Goal: Transaction & Acquisition: Book appointment/travel/reservation

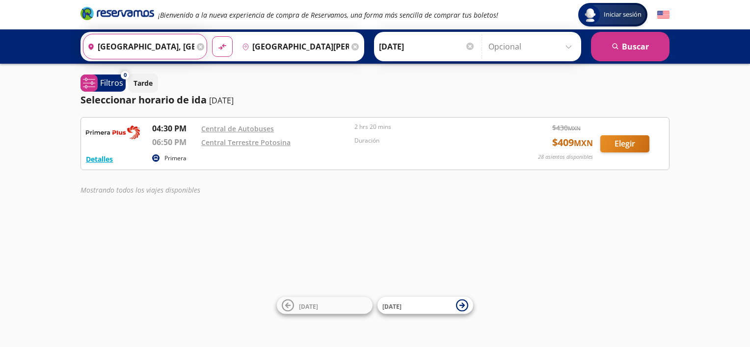
click at [165, 46] on input "[GEOGRAPHIC_DATA], [GEOGRAPHIC_DATA]" at bounding box center [138, 46] width 111 height 25
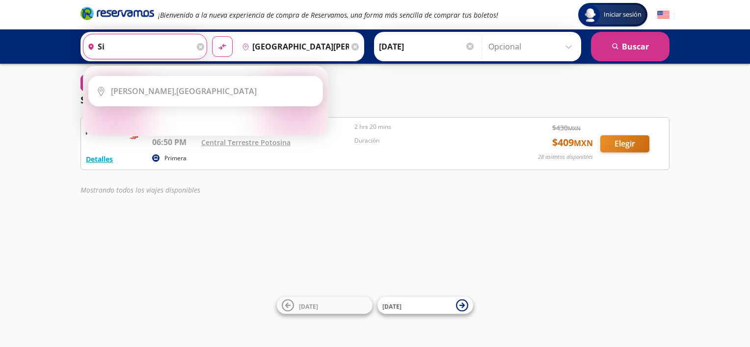
type input "s"
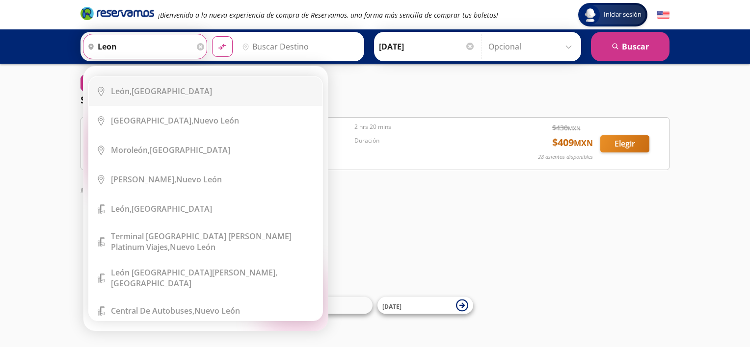
click at [159, 109] on li "City Icon [GEOGRAPHIC_DATA], [GEOGRAPHIC_DATA]" at bounding box center [205, 120] width 233 height 29
type input "[GEOGRAPHIC_DATA], [GEOGRAPHIC_DATA]"
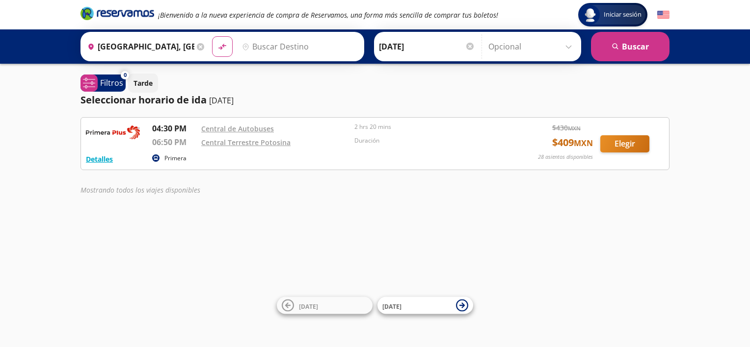
click at [200, 44] on icon at bounding box center [200, 46] width 7 height 7
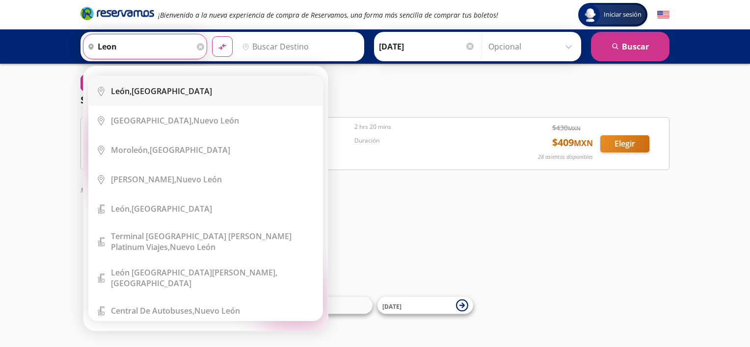
click at [147, 88] on div "[GEOGRAPHIC_DATA], [GEOGRAPHIC_DATA]" at bounding box center [161, 91] width 101 height 11
type input "[GEOGRAPHIC_DATA], [GEOGRAPHIC_DATA]"
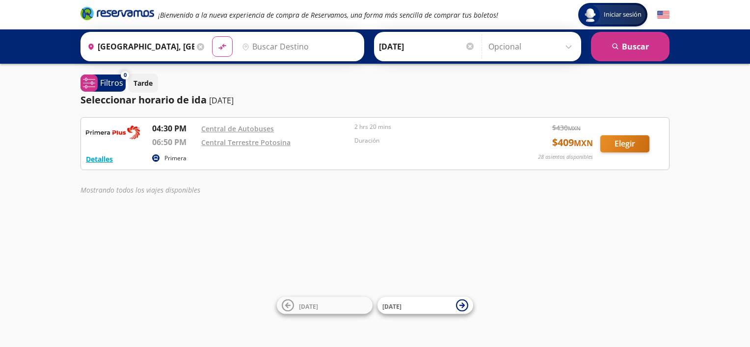
click at [282, 44] on input "Destino" at bounding box center [298, 46] width 121 height 25
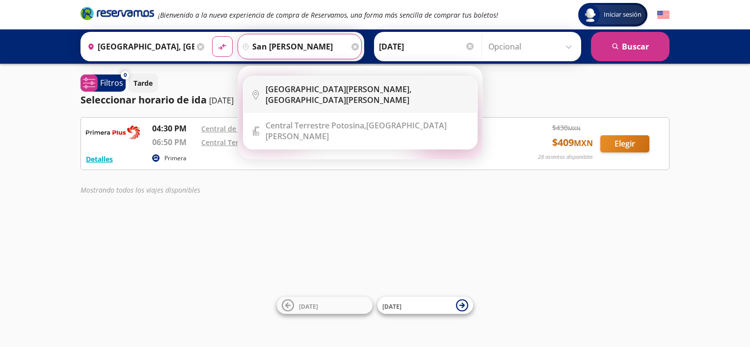
click at [292, 87] on b "San Luis Potosí," at bounding box center [338, 89] width 146 height 11
type input "[GEOGRAPHIC_DATA][PERSON_NAME], [GEOGRAPHIC_DATA][PERSON_NAME]"
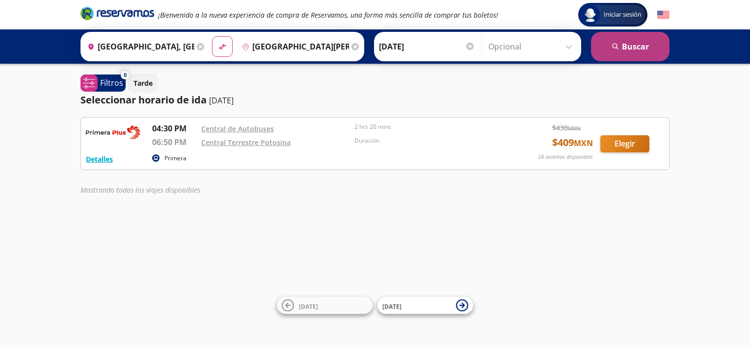
click at [626, 48] on button "search Buscar" at bounding box center [630, 46] width 78 height 29
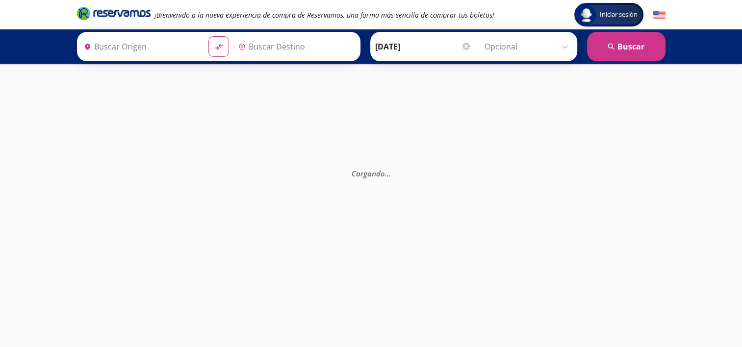
type input "León, Guanajuato"
type input "[GEOGRAPHIC_DATA][PERSON_NAME], [GEOGRAPHIC_DATA][PERSON_NAME]"
